Goal: Navigation & Orientation: Find specific page/section

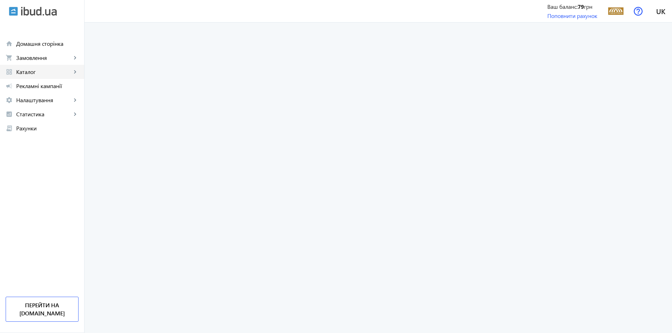
click at [52, 69] on span "Каталог" at bounding box center [43, 71] width 55 height 7
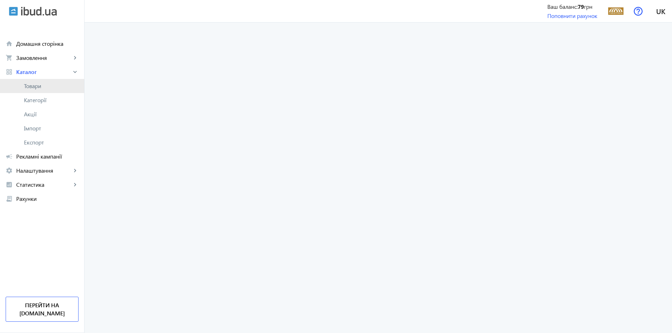
click at [44, 83] on span "Товари" at bounding box center [51, 85] width 55 height 7
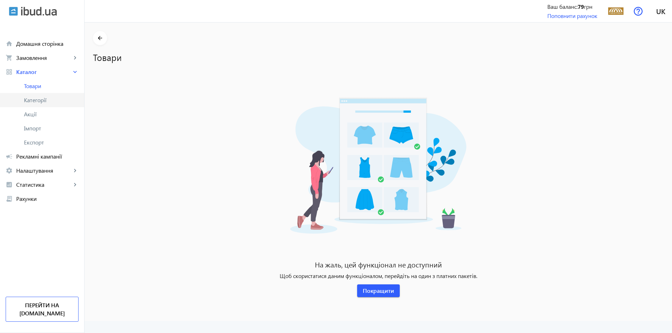
click at [35, 99] on span "Категорії" at bounding box center [51, 99] width 55 height 7
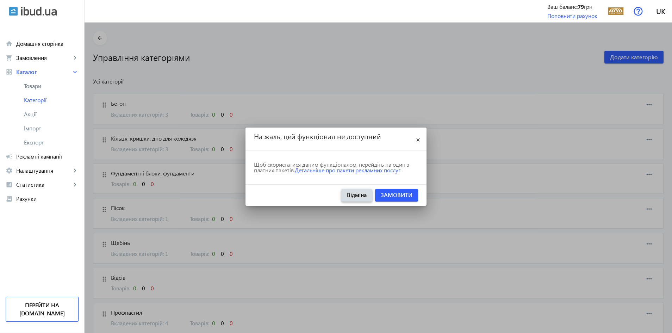
click at [356, 195] on span "Відміна" at bounding box center [357, 195] width 20 height 8
